Goal: Find specific page/section: Find specific page/section

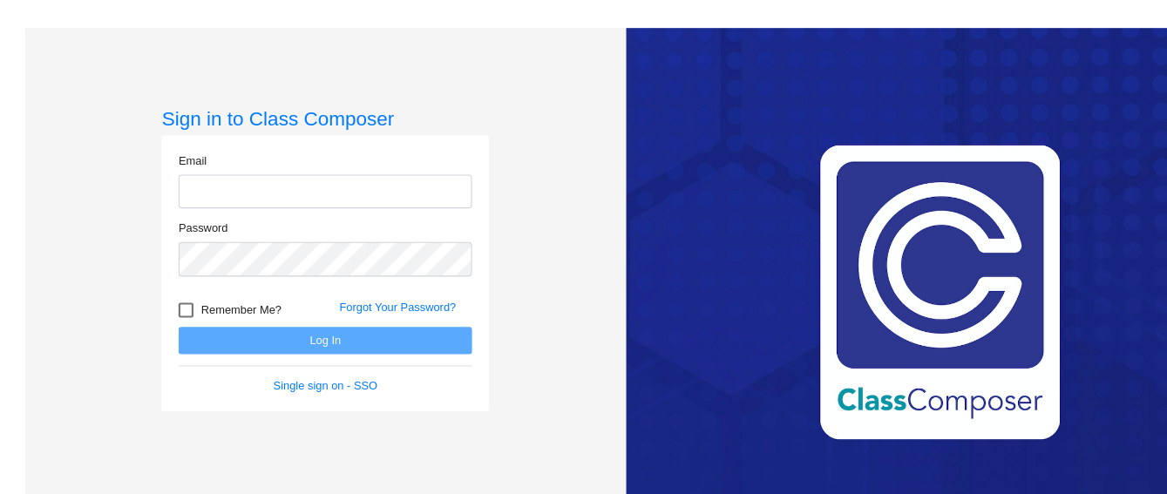
type input "[EMAIL_ADDRESS][DOMAIN_NAME]"
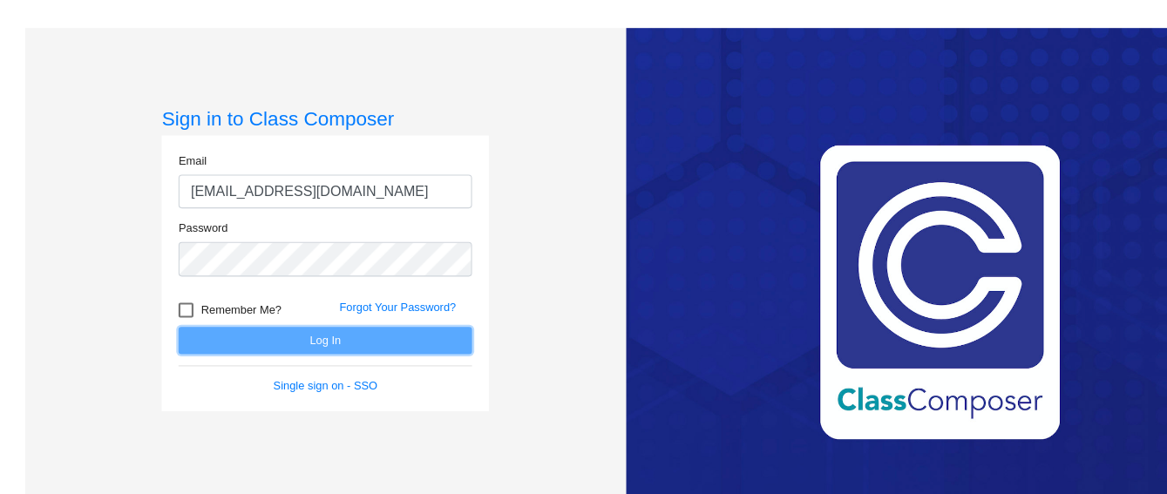
click at [283, 321] on button "Log In" at bounding box center [303, 317] width 274 height 25
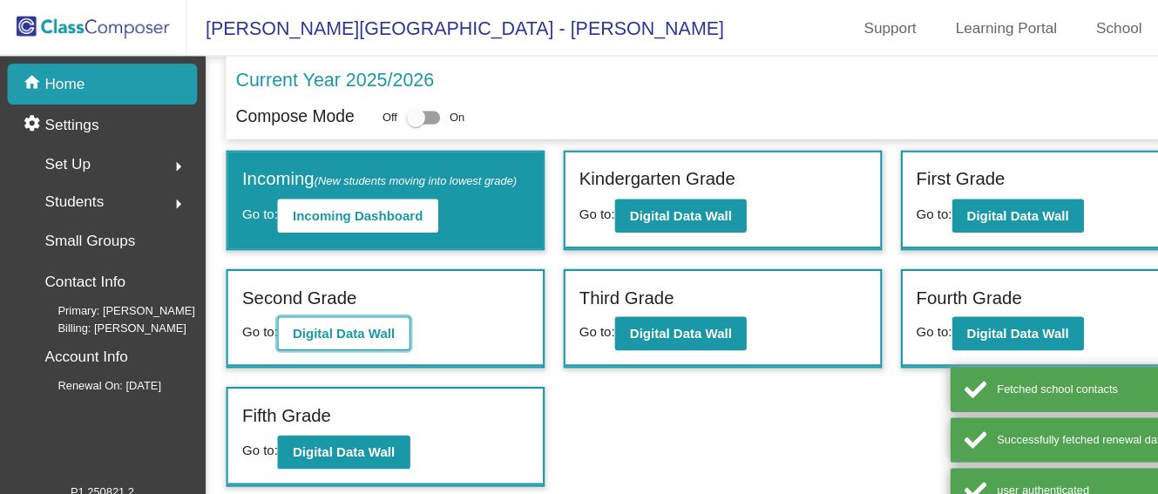
click at [349, 327] on button "Digital Data Wall" at bounding box center [320, 310] width 123 height 31
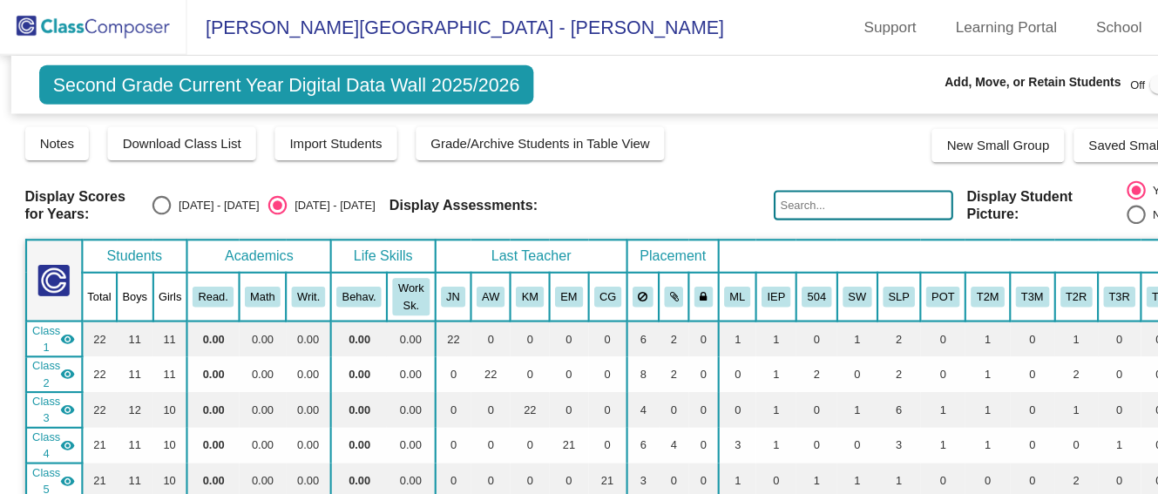
click at [804, 142] on div "Notes Download Class List Import Students Grade/Archive Students in Table View …" at bounding box center [580, 134] width 1112 height 35
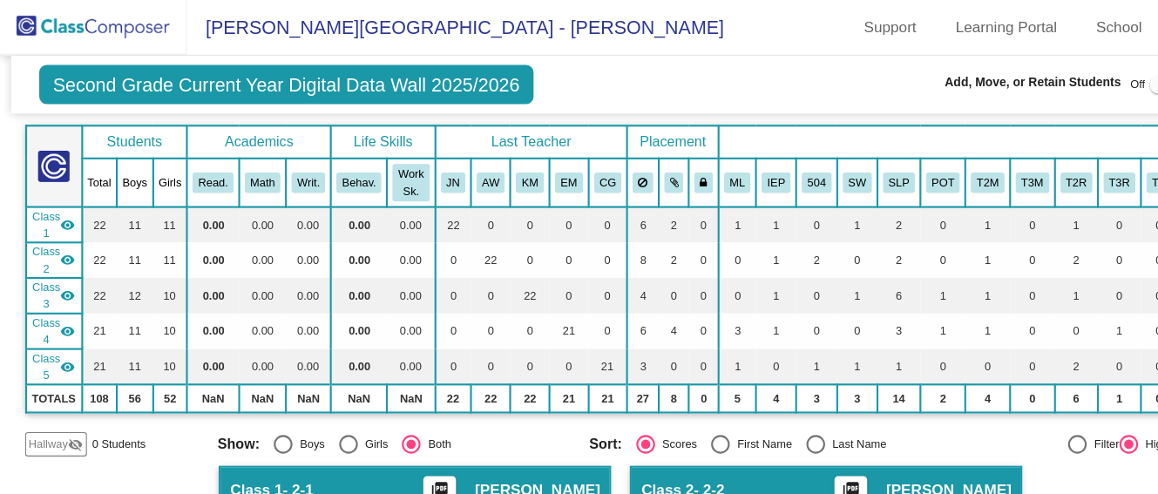
scroll to position [105, 0]
